Goal: Navigation & Orientation: Find specific page/section

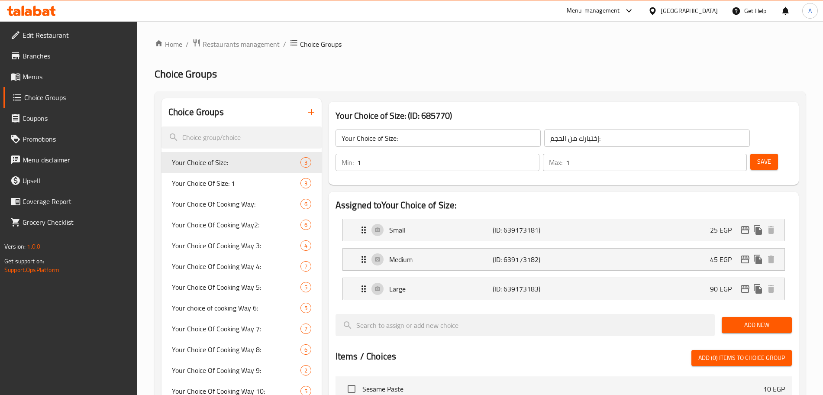
click at [247, 40] on div at bounding box center [411, 197] width 823 height 395
click at [248, 45] on span "Restaurants management" at bounding box center [241, 44] width 77 height 10
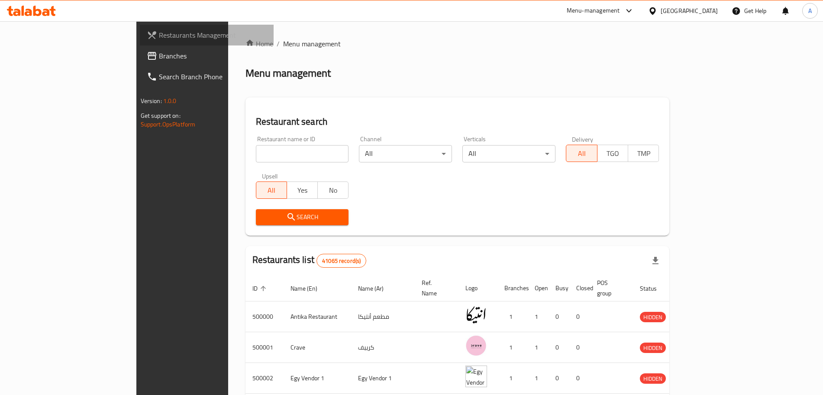
click at [159, 34] on span "Restaurants Management" at bounding box center [213, 35] width 108 height 10
